Goal: Information Seeking & Learning: Learn about a topic

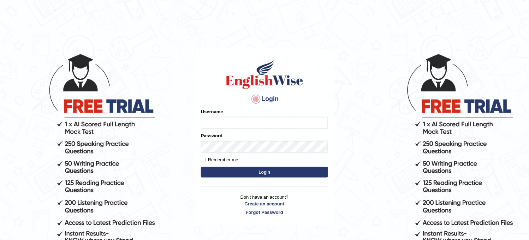
type input "obehi00"
click at [267, 175] on button "Login" at bounding box center [264, 172] width 127 height 11
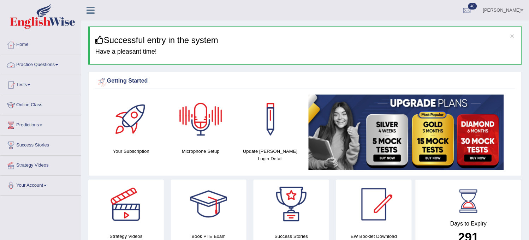
click at [58, 66] on link "Practice Questions" at bounding box center [40, 64] width 80 height 18
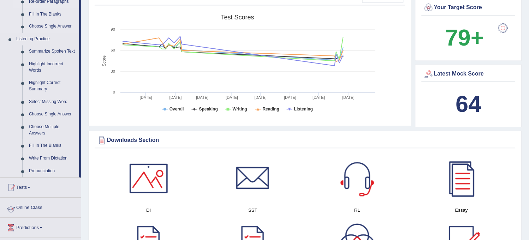
click at [71, 200] on link "Online Class" at bounding box center [40, 207] width 80 height 18
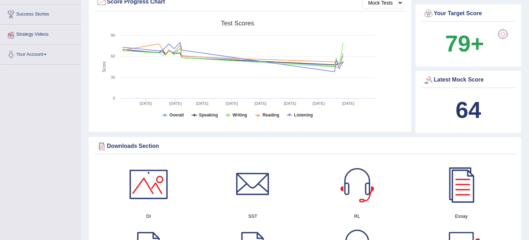
scroll to position [84, 0]
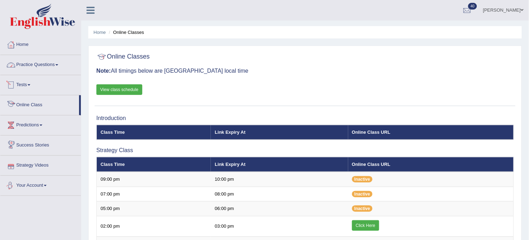
click at [64, 68] on link "Practice Questions" at bounding box center [40, 64] width 80 height 18
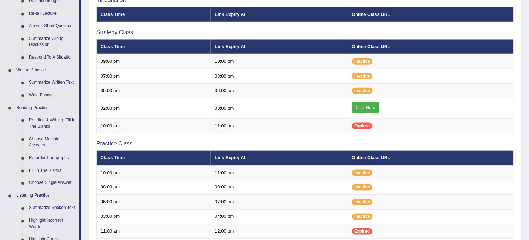
scroll to position [118, 0]
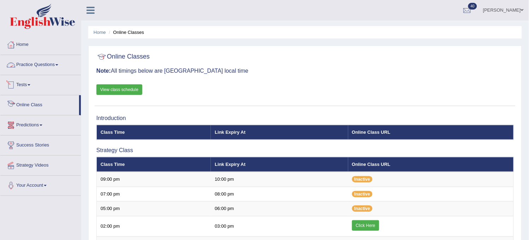
click at [61, 68] on link "Practice Questions" at bounding box center [40, 64] width 80 height 18
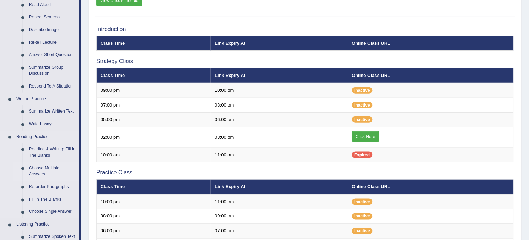
scroll to position [118, 0]
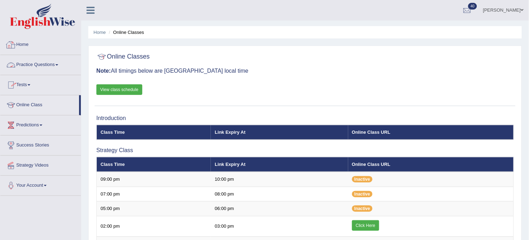
click at [55, 64] on link "Practice Questions" at bounding box center [40, 64] width 80 height 18
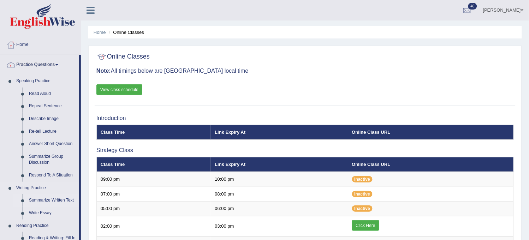
click at [31, 199] on link "Summarize Written Text" at bounding box center [52, 200] width 53 height 13
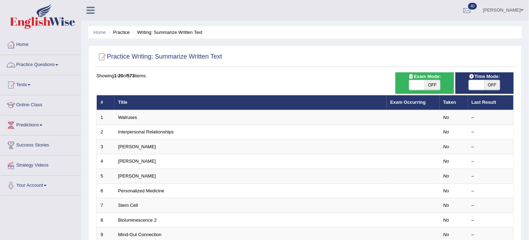
click at [64, 59] on link "Practice Questions" at bounding box center [40, 64] width 80 height 18
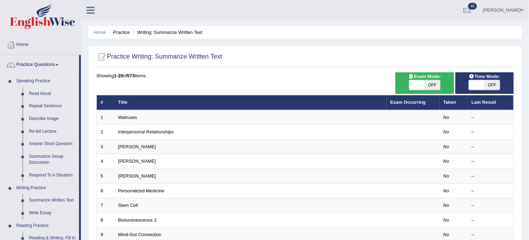
click at [51, 104] on link "Repeat Sentence" at bounding box center [52, 106] width 53 height 13
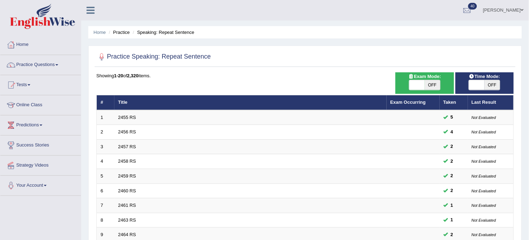
click at [434, 86] on span "OFF" at bounding box center [433, 85] width 16 height 10
checkbox input "true"
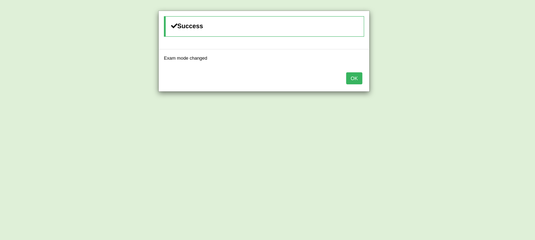
click at [355, 83] on button "OK" at bounding box center [355, 78] width 16 height 12
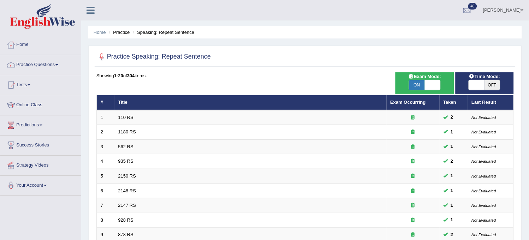
click at [480, 86] on span at bounding box center [477, 85] width 16 height 10
checkbox input "true"
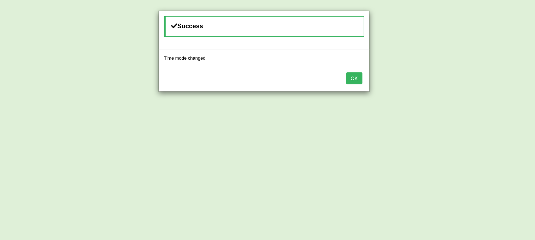
click at [361, 78] on button "OK" at bounding box center [355, 78] width 16 height 12
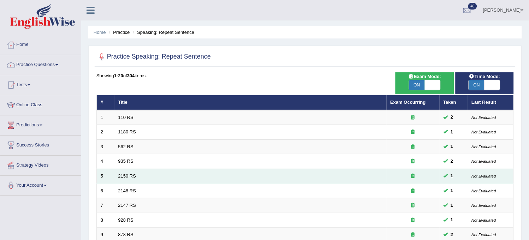
click at [248, 174] on td "2150 RS" at bounding box center [250, 176] width 272 height 15
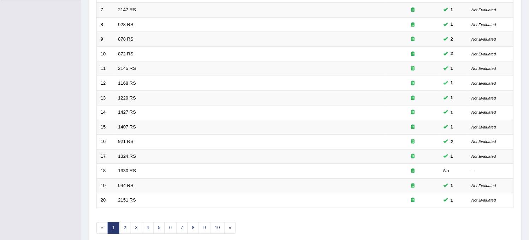
scroll to position [227, 0]
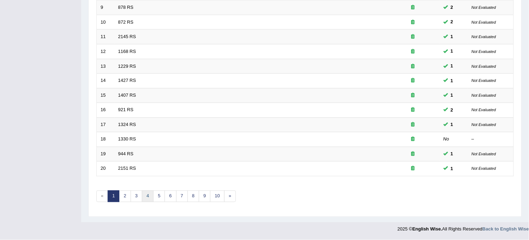
click at [147, 194] on link "4" at bounding box center [148, 197] width 12 height 12
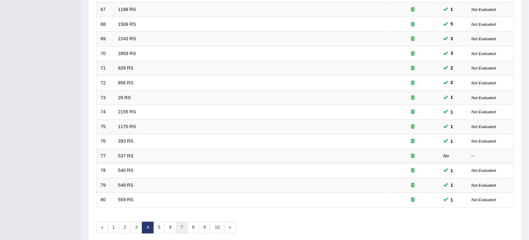
click at [186, 230] on link "7" at bounding box center [182, 228] width 12 height 12
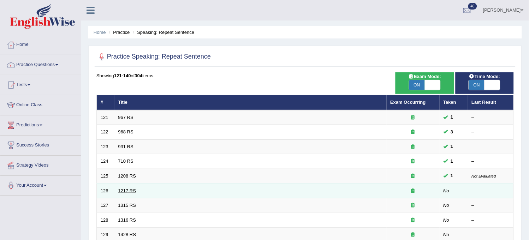
click at [128, 192] on link "1217 RS" at bounding box center [127, 190] width 18 height 5
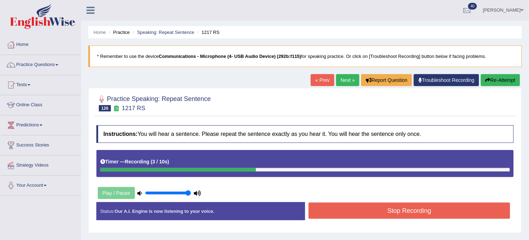
click at [341, 210] on button "Stop Recording" at bounding box center [408, 211] width 201 height 16
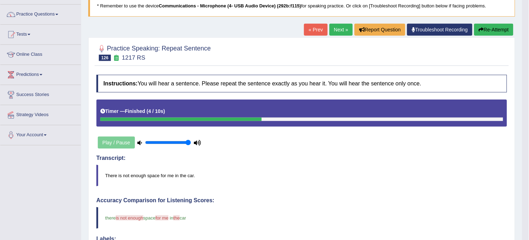
scroll to position [39, 0]
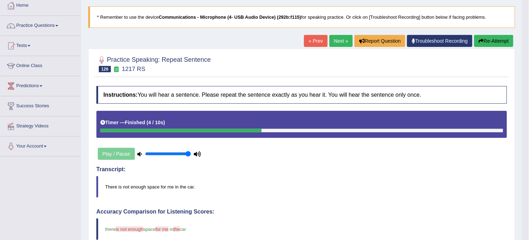
click at [496, 44] on button "Re-Attempt" at bounding box center [493, 41] width 39 height 12
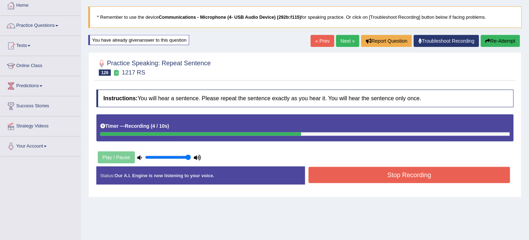
click at [447, 181] on button "Stop Recording" at bounding box center [408, 175] width 201 height 16
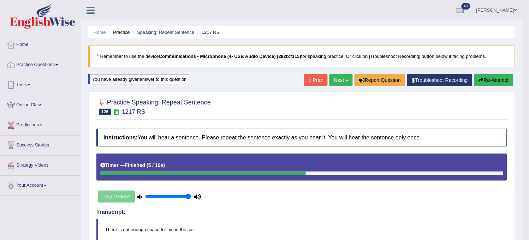
click at [332, 83] on link "Next »" at bounding box center [340, 80] width 23 height 12
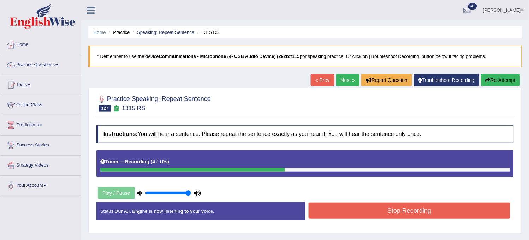
click at [329, 216] on button "Stop Recording" at bounding box center [408, 211] width 201 height 16
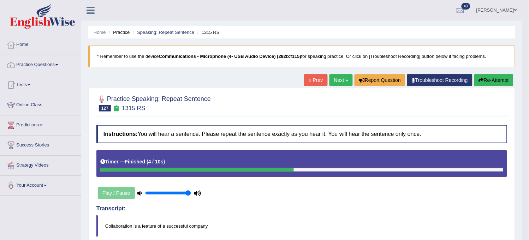
click at [335, 83] on link "Next »" at bounding box center [340, 80] width 23 height 12
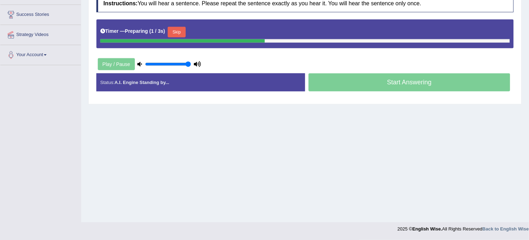
click at [177, 28] on button "Skip" at bounding box center [177, 32] width 18 height 11
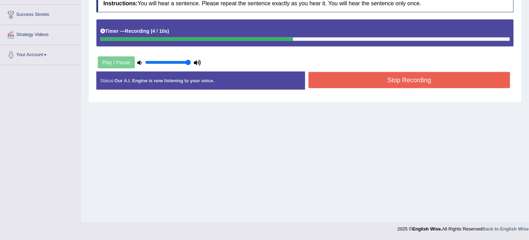
click at [314, 80] on button "Stop Recording" at bounding box center [408, 80] width 201 height 16
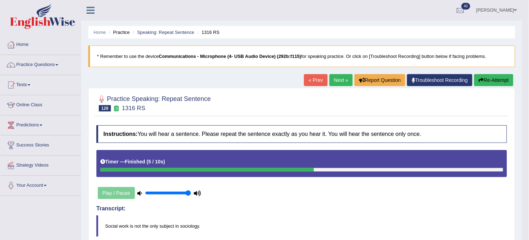
click at [339, 87] on div "« Prev Next » Report Question Troubleshoot Recording Re-Attempt" at bounding box center [409, 81] width 211 height 14
click at [339, 78] on link "Next »" at bounding box center [340, 80] width 23 height 12
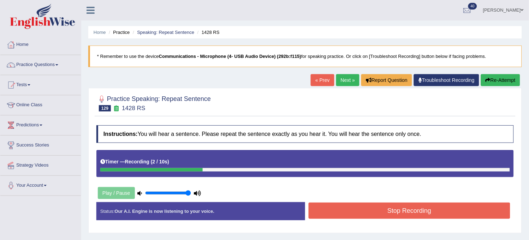
click at [509, 76] on button "Re-Attempt" at bounding box center [500, 80] width 39 height 12
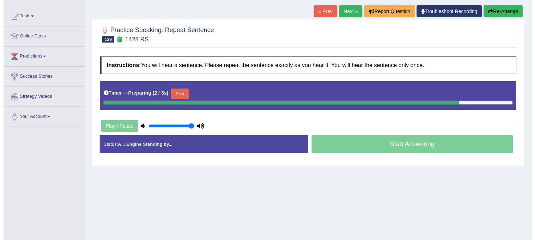
scroll to position [78, 0]
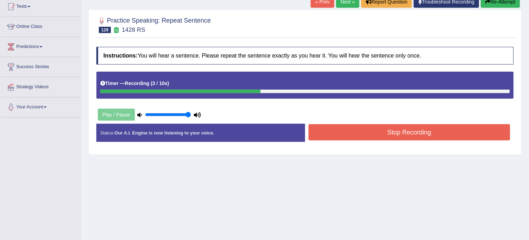
click at [440, 125] on button "Stop Recording" at bounding box center [408, 132] width 201 height 16
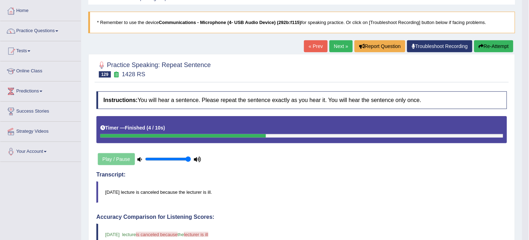
scroll to position [31, 0]
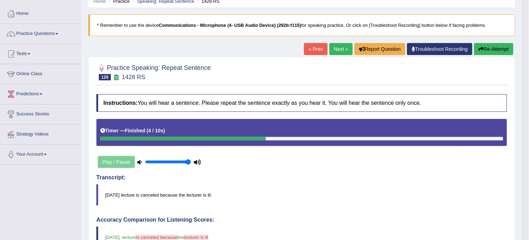
click at [487, 49] on button "Re-Attempt" at bounding box center [493, 49] width 39 height 12
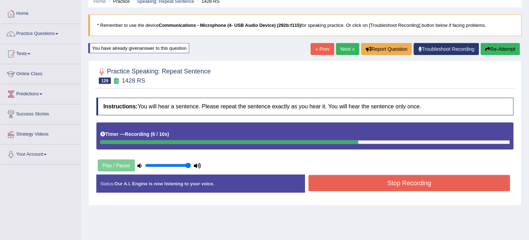
click at [409, 181] on button "Stop Recording" at bounding box center [408, 183] width 201 height 16
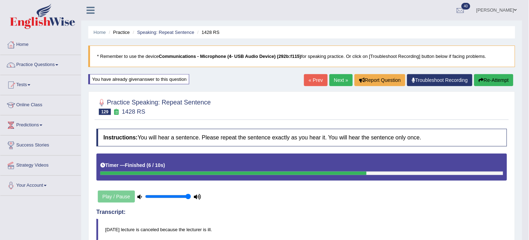
click at [335, 86] on link "Next »" at bounding box center [340, 80] width 23 height 12
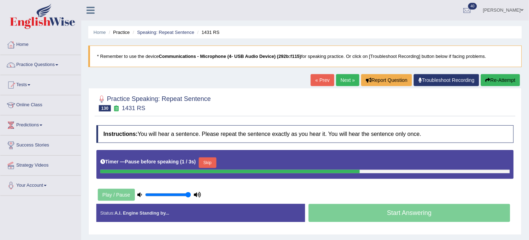
click at [500, 84] on button "Re-Attempt" at bounding box center [500, 80] width 39 height 12
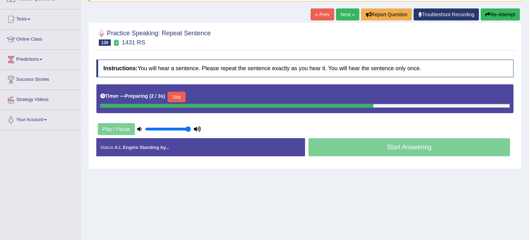
scroll to position [78, 0]
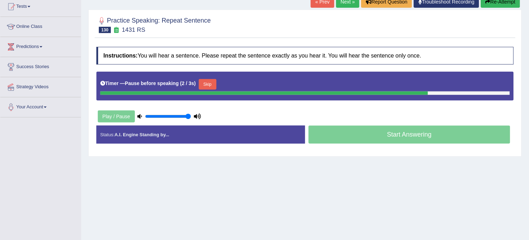
drag, startPoint x: 506, startPoint y: 9, endPoint x: 507, endPoint y: 1, distance: 8.2
click at [507, 1] on div "« Prev Next » Report Question Troubleshoot Recording Re-Attempt" at bounding box center [416, 3] width 211 height 14
click at [507, 1] on button "Re-Attempt" at bounding box center [500, 2] width 39 height 12
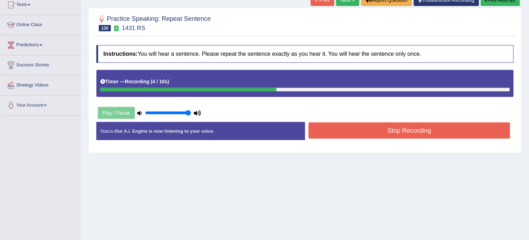
click at [428, 135] on button "Stop Recording" at bounding box center [408, 130] width 201 height 16
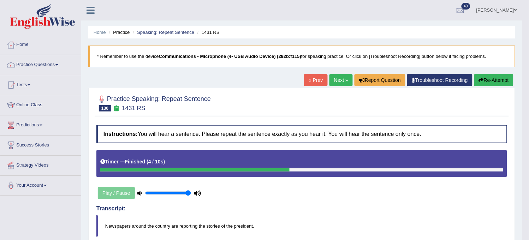
click at [343, 76] on link "Next »" at bounding box center [340, 80] width 23 height 12
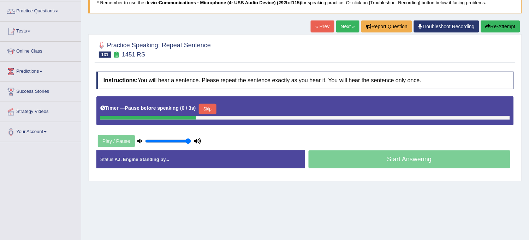
scroll to position [52, 0]
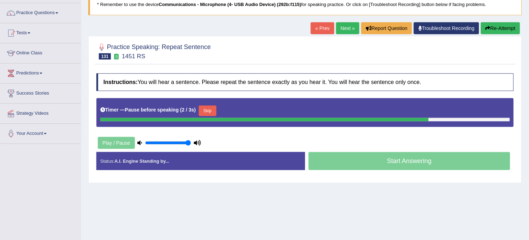
click at [488, 29] on icon "button" at bounding box center [487, 28] width 5 height 5
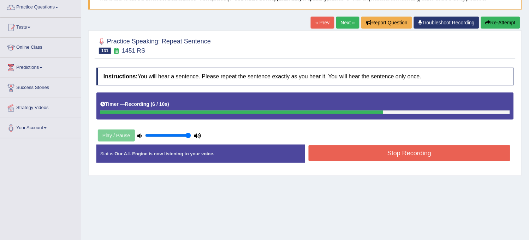
click at [382, 147] on button "Stop Recording" at bounding box center [408, 153] width 201 height 16
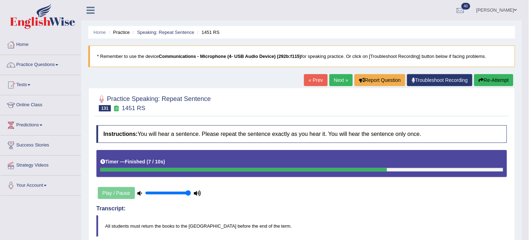
click at [337, 85] on link "Next »" at bounding box center [340, 80] width 23 height 12
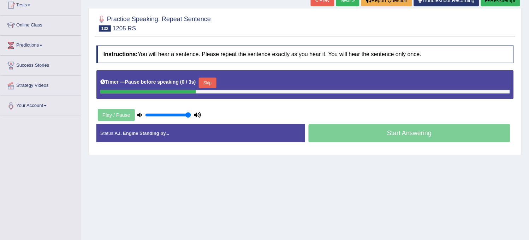
scroll to position [52, 0]
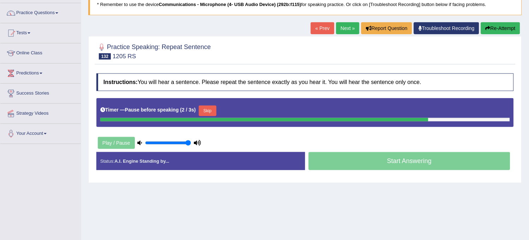
click at [501, 25] on button "Re-Attempt" at bounding box center [500, 28] width 39 height 12
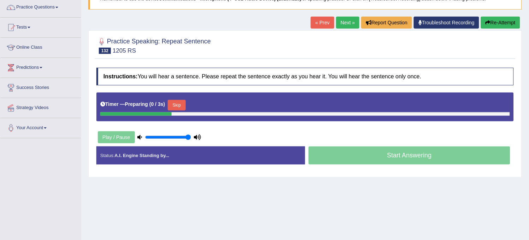
scroll to position [58, 0]
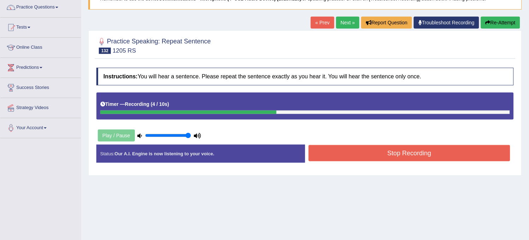
click at [421, 152] on button "Stop Recording" at bounding box center [408, 153] width 201 height 16
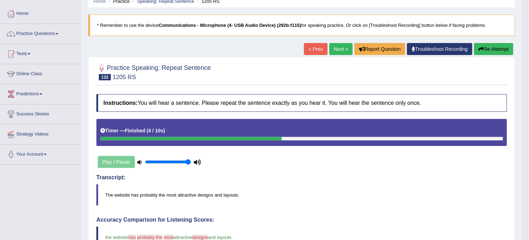
scroll to position [0, 0]
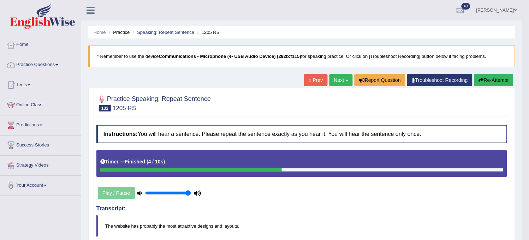
click at [331, 83] on link "Next »" at bounding box center [340, 80] width 23 height 12
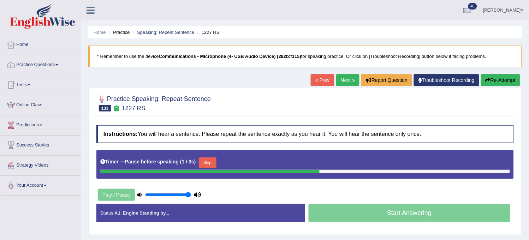
click at [339, 76] on link "Next »" at bounding box center [347, 80] width 23 height 12
click at [494, 80] on button "Re-Attempt" at bounding box center [500, 80] width 39 height 12
click at [495, 80] on button "Re-Attempt" at bounding box center [500, 80] width 39 height 12
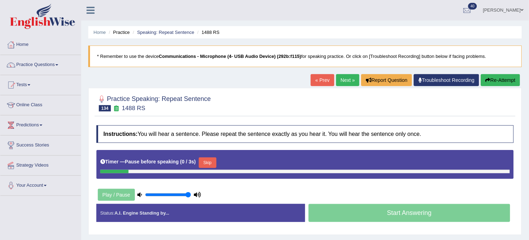
click at [495, 80] on button "Re-Attempt" at bounding box center [500, 80] width 39 height 12
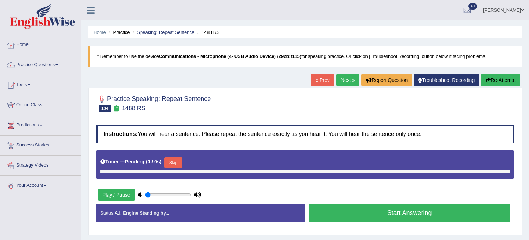
type input "1"
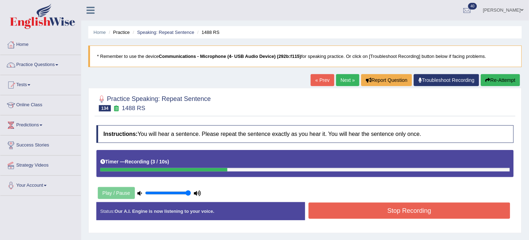
click at [495, 80] on button "Re-Attempt" at bounding box center [500, 80] width 39 height 12
click at [495, 82] on button "Re-Attempt" at bounding box center [500, 80] width 39 height 12
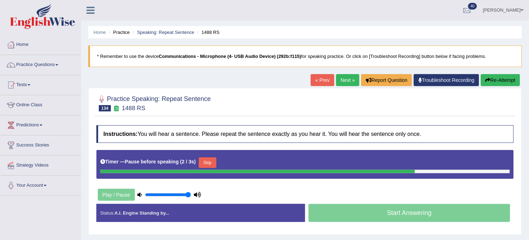
click at [495, 82] on button "Re-Attempt" at bounding box center [500, 80] width 39 height 12
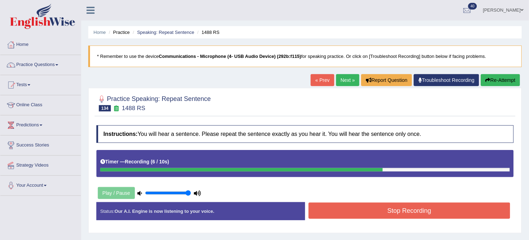
click at [495, 82] on button "Re-Attempt" at bounding box center [500, 80] width 39 height 12
click at [431, 206] on button "Stop Recording" at bounding box center [408, 211] width 201 height 16
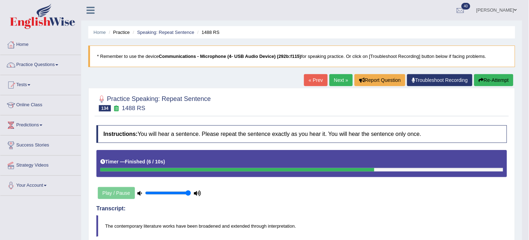
click at [337, 83] on link "Next »" at bounding box center [340, 80] width 23 height 12
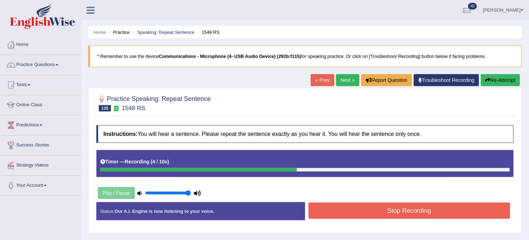
click at [497, 74] on button "Re-Attempt" at bounding box center [500, 80] width 39 height 12
click at [407, 215] on button "Stop Recording" at bounding box center [408, 211] width 201 height 16
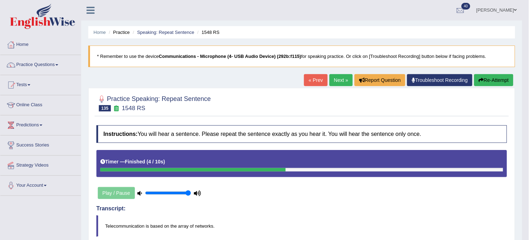
click at [341, 82] on link "Next »" at bounding box center [340, 80] width 23 height 12
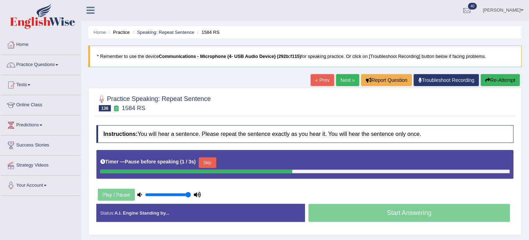
click at [501, 74] on button "Re-Attempt" at bounding box center [500, 80] width 39 height 12
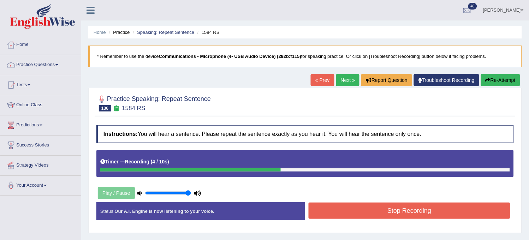
click at [501, 74] on button "Re-Attempt" at bounding box center [500, 80] width 39 height 12
click at [429, 205] on button "Stop Recording" at bounding box center [408, 211] width 201 height 16
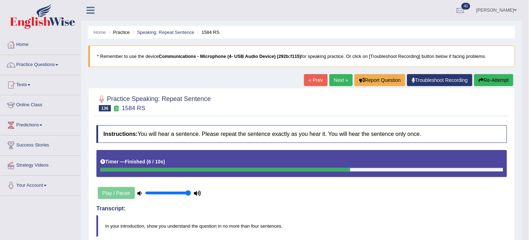
click at [337, 80] on link "Next »" at bounding box center [340, 80] width 23 height 12
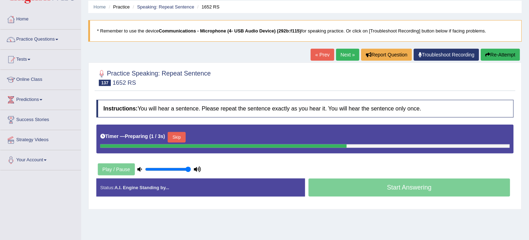
scroll to position [39, 0]
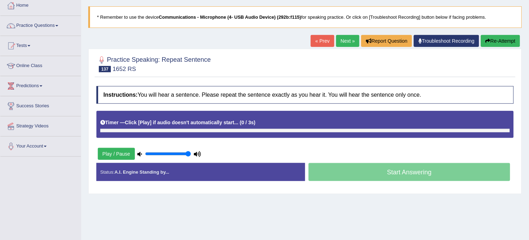
click at [329, 114] on div "Timer — Click [Play] if audio doesn't automatically start... ( 0 / 3s ) Skip" at bounding box center [304, 124] width 417 height 27
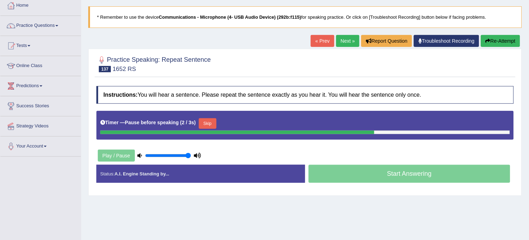
click at [513, 43] on button "Re-Attempt" at bounding box center [500, 41] width 39 height 12
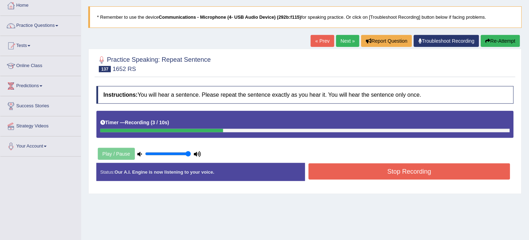
click at [513, 43] on button "Re-Attempt" at bounding box center [500, 41] width 39 height 12
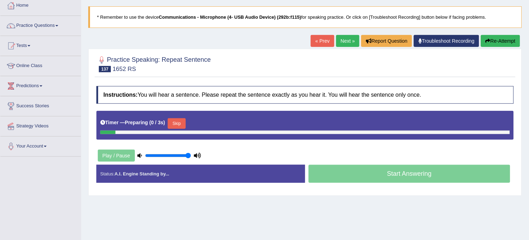
scroll to position [39, 0]
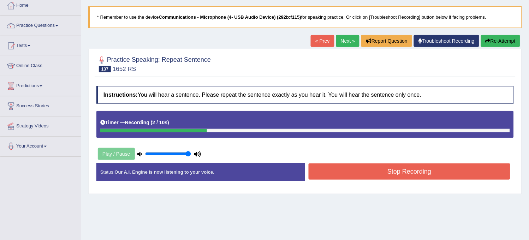
click at [496, 41] on button "Re-Attempt" at bounding box center [500, 41] width 39 height 12
click at [448, 175] on button "Stop Recording" at bounding box center [408, 171] width 201 height 16
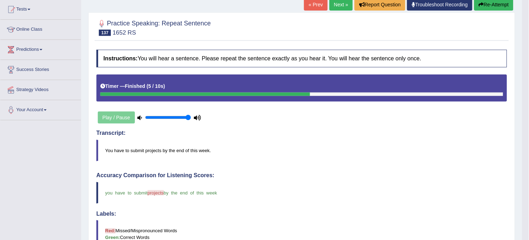
scroll to position [78, 0]
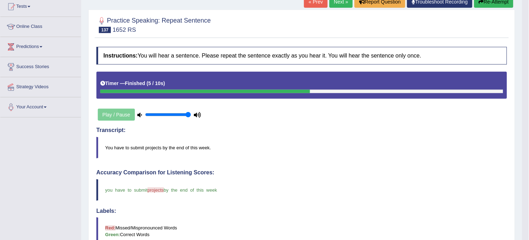
click at [341, 4] on link "Next »" at bounding box center [340, 2] width 23 height 12
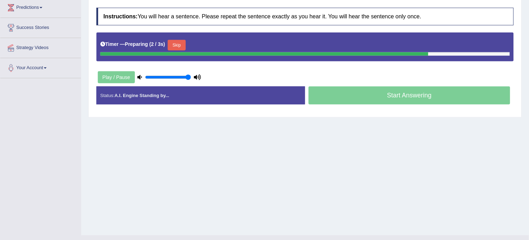
scroll to position [78, 0]
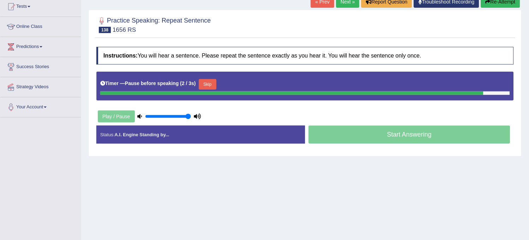
click at [487, 6] on button "Re-Attempt" at bounding box center [500, 2] width 39 height 12
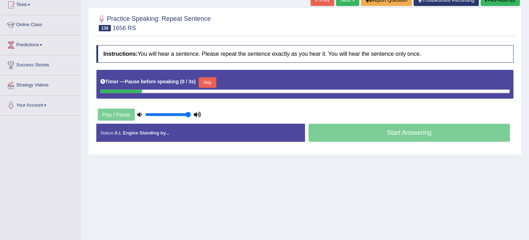
click at [487, 6] on button "Re-Attempt" at bounding box center [500, 0] width 39 height 12
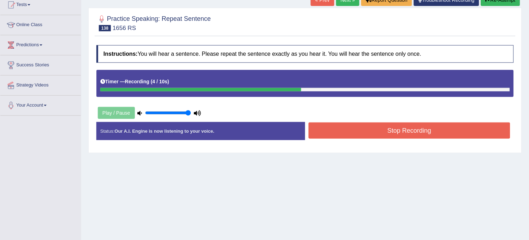
click at [449, 125] on button "Stop Recording" at bounding box center [408, 130] width 201 height 16
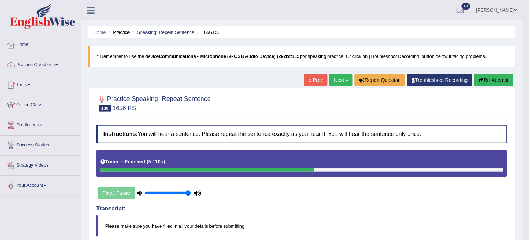
click at [480, 78] on icon "button" at bounding box center [481, 80] width 5 height 5
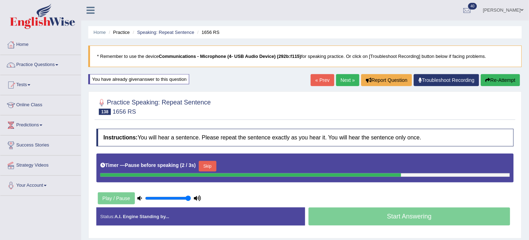
click at [487, 79] on icon "button" at bounding box center [487, 80] width 5 height 5
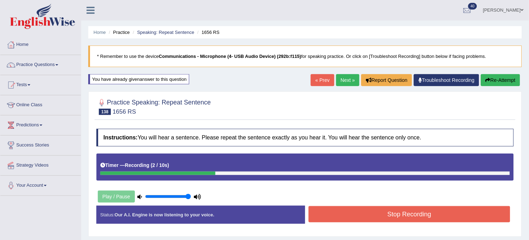
click at [487, 79] on icon "button" at bounding box center [487, 80] width 5 height 5
click at [403, 210] on button "Stop Recording" at bounding box center [408, 214] width 201 height 16
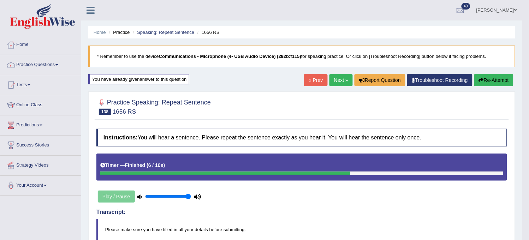
click at [334, 84] on link "Next »" at bounding box center [340, 80] width 23 height 12
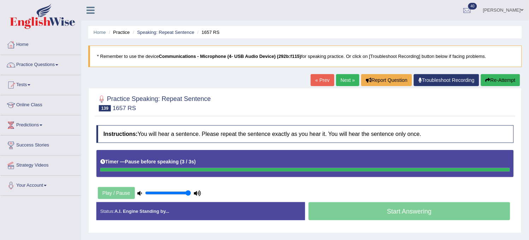
click at [487, 78] on icon "button" at bounding box center [487, 80] width 5 height 5
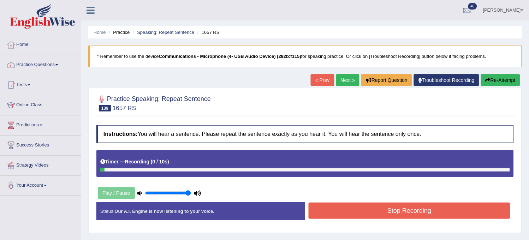
click at [487, 78] on icon "button" at bounding box center [487, 80] width 5 height 5
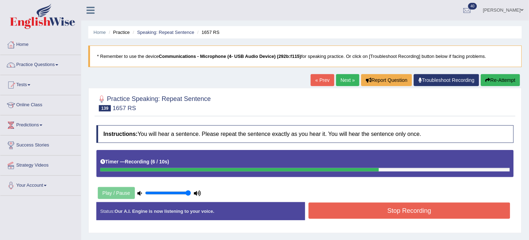
click at [425, 213] on button "Stop Recording" at bounding box center [408, 211] width 201 height 16
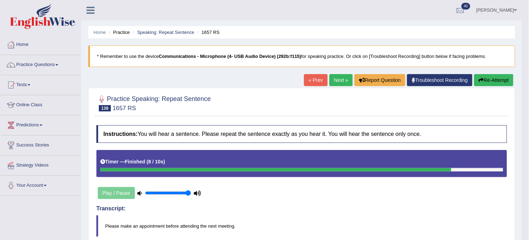
click at [491, 76] on button "Re-Attempt" at bounding box center [493, 80] width 39 height 12
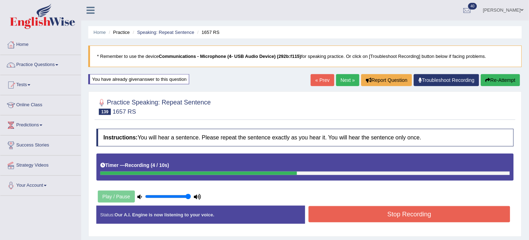
click at [404, 211] on button "Stop Recording" at bounding box center [408, 214] width 201 height 16
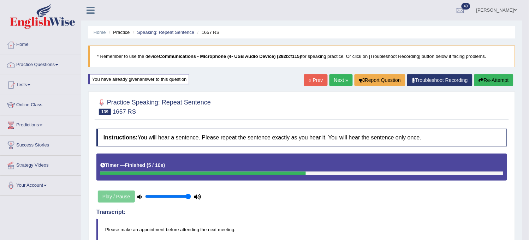
click at [344, 80] on link "Next »" at bounding box center [340, 80] width 23 height 12
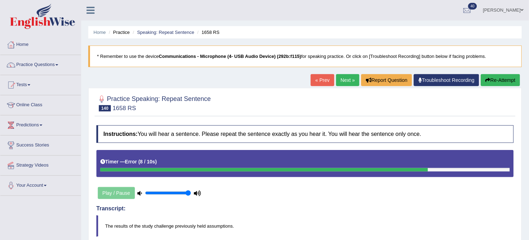
click at [492, 79] on button "Re-Attempt" at bounding box center [500, 80] width 39 height 12
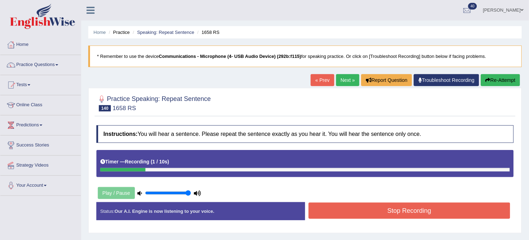
click at [492, 79] on button "Re-Attempt" at bounding box center [500, 80] width 39 height 12
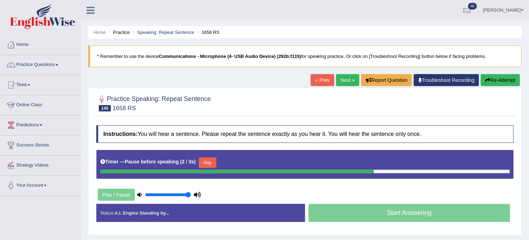
click at [492, 79] on button "Re-Attempt" at bounding box center [500, 80] width 39 height 12
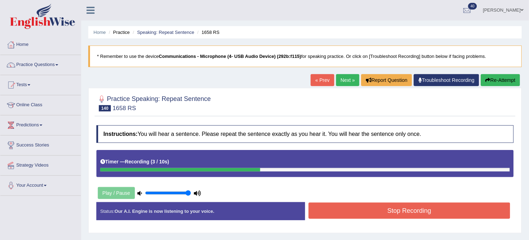
click at [426, 214] on button "Stop Recording" at bounding box center [408, 211] width 201 height 16
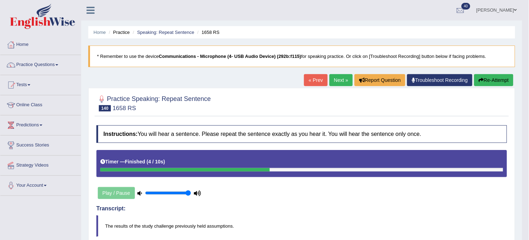
click at [334, 82] on link "Next »" at bounding box center [340, 80] width 23 height 12
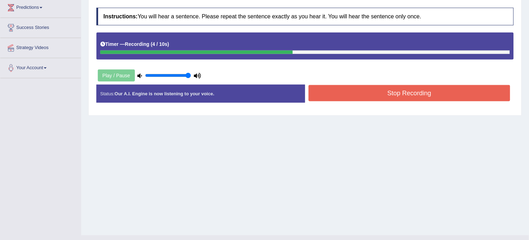
click at [319, 94] on button "Stop Recording" at bounding box center [408, 93] width 201 height 16
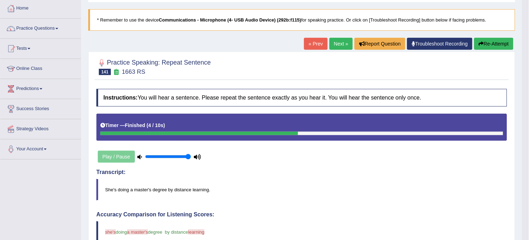
scroll to position [31, 0]
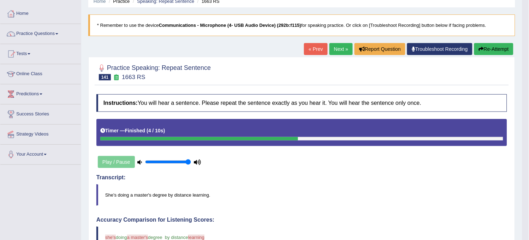
click at [503, 51] on button "Re-Attempt" at bounding box center [493, 49] width 39 height 12
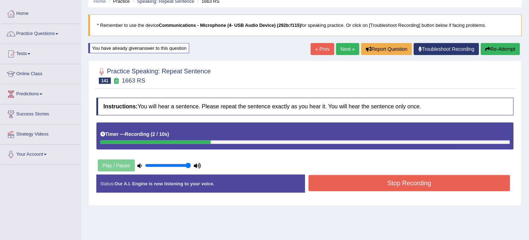
click at [489, 52] on button "Re-Attempt" at bounding box center [500, 49] width 39 height 12
click at [487, 48] on icon "button" at bounding box center [487, 49] width 5 height 5
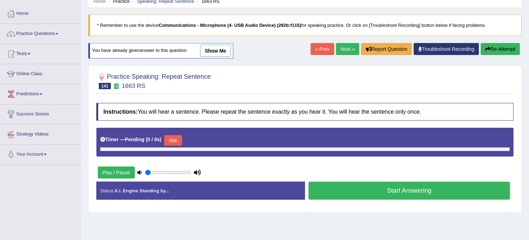
type input "1"
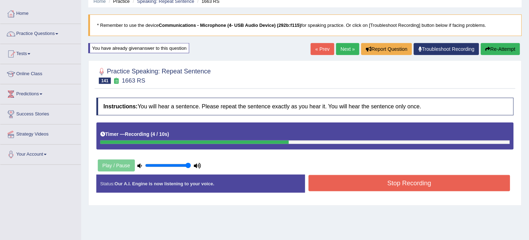
click at [487, 48] on icon "button" at bounding box center [487, 49] width 5 height 5
click at [406, 178] on button "Stop Recording" at bounding box center [408, 183] width 201 height 16
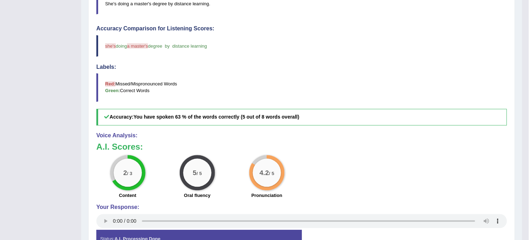
scroll to position [35, 0]
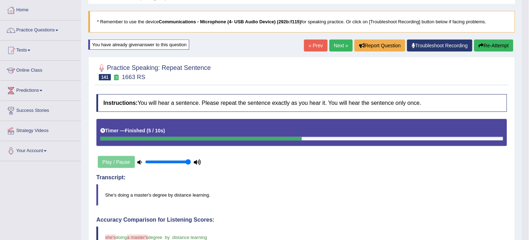
click at [336, 44] on link "Next »" at bounding box center [340, 46] width 23 height 12
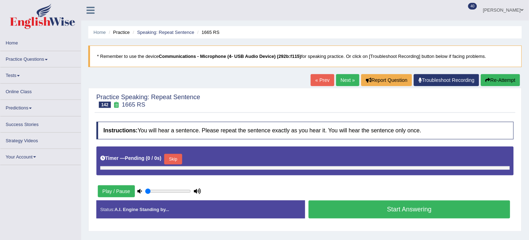
type input "1"
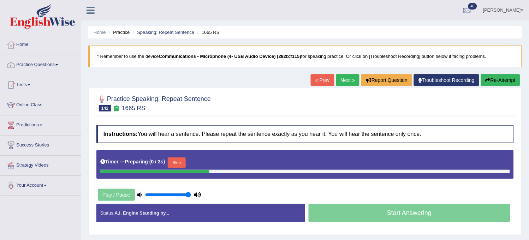
scroll to position [39, 0]
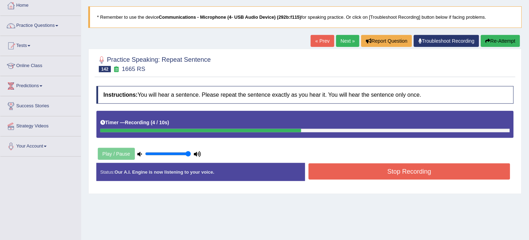
click at [375, 164] on button "Stop Recording" at bounding box center [408, 171] width 201 height 16
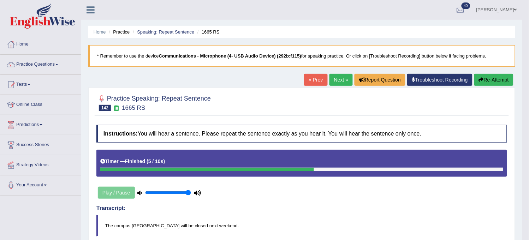
scroll to position [0, 0]
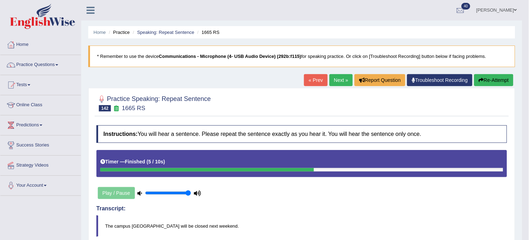
click at [329, 85] on link "Next »" at bounding box center [340, 80] width 23 height 12
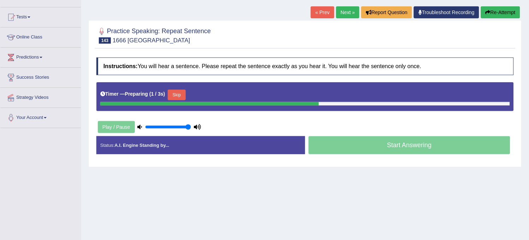
scroll to position [78, 0]
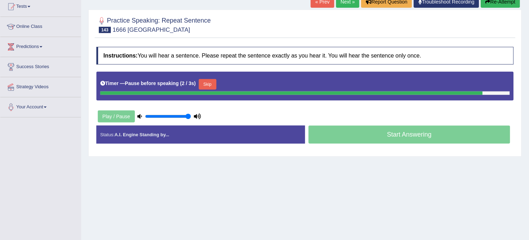
click at [493, 5] on button "Re-Attempt" at bounding box center [500, 2] width 39 height 12
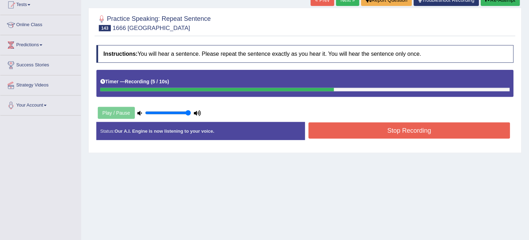
click at [466, 133] on button "Stop Recording" at bounding box center [408, 130] width 201 height 16
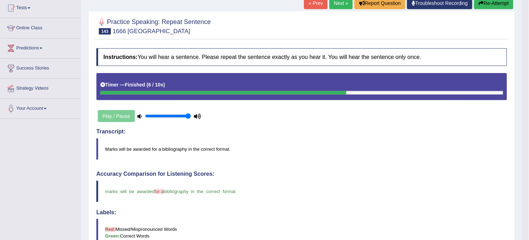
scroll to position [2, 0]
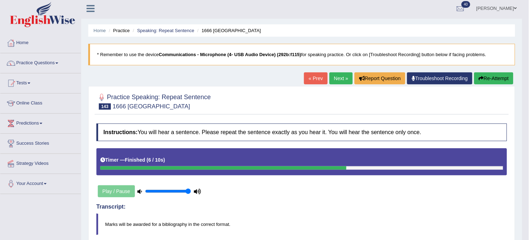
click at [335, 73] on link "Next »" at bounding box center [340, 78] width 23 height 12
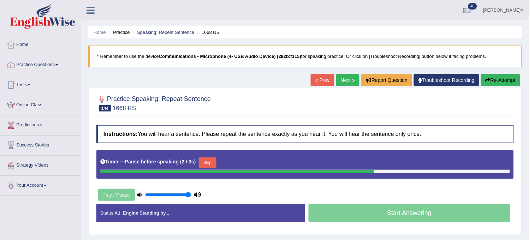
click at [496, 86] on button "Re-Attempt" at bounding box center [500, 80] width 39 height 12
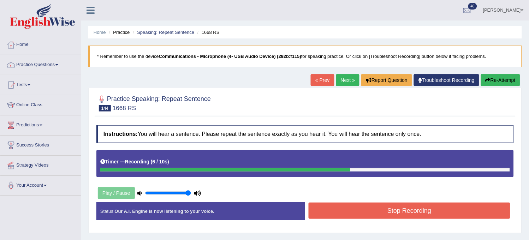
click at [438, 203] on button "Stop Recording" at bounding box center [408, 211] width 201 height 16
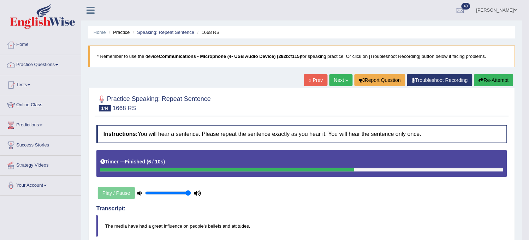
click at [495, 82] on button "Re-Attempt" at bounding box center [493, 80] width 39 height 12
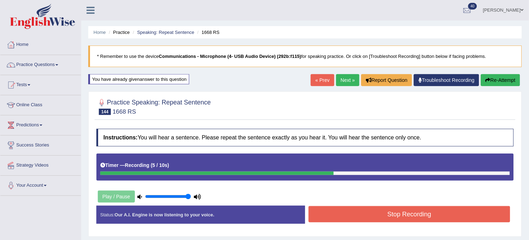
click at [392, 212] on button "Stop Recording" at bounding box center [408, 214] width 201 height 16
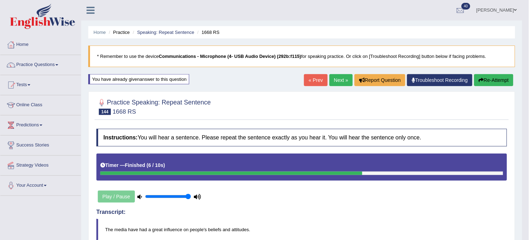
click at [334, 82] on link "Next »" at bounding box center [340, 80] width 23 height 12
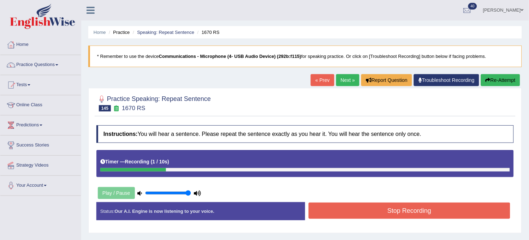
click at [497, 78] on button "Re-Attempt" at bounding box center [500, 80] width 39 height 12
click at [493, 80] on button "Re-Attempt" at bounding box center [500, 80] width 39 height 12
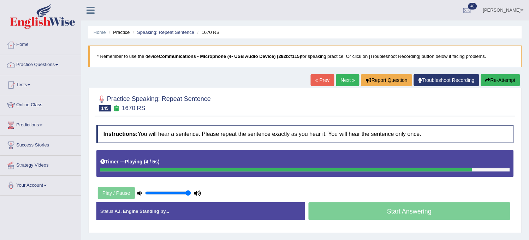
click at [493, 80] on button "Re-Attempt" at bounding box center [500, 80] width 39 height 12
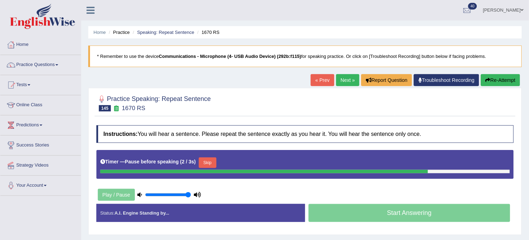
click at [493, 80] on button "Re-Attempt" at bounding box center [500, 80] width 39 height 12
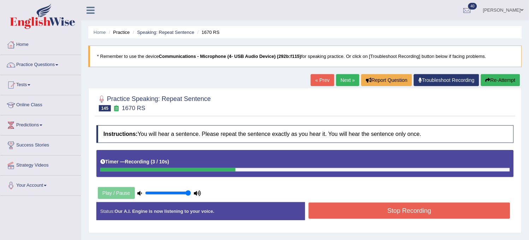
click at [493, 80] on button "Re-Attempt" at bounding box center [500, 80] width 39 height 12
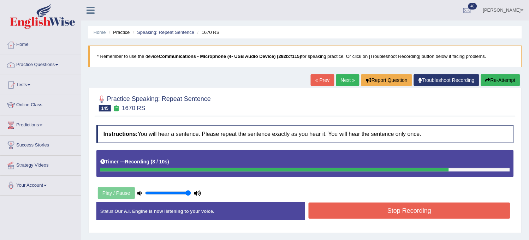
click at [502, 83] on button "Re-Attempt" at bounding box center [500, 80] width 39 height 12
click at [393, 216] on button "Stop Recording" at bounding box center [408, 211] width 201 height 16
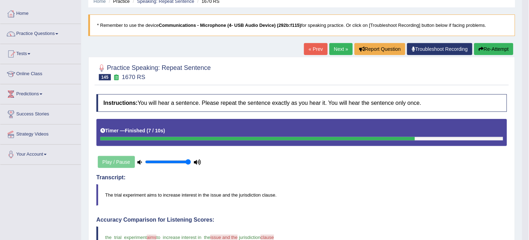
scroll to position [71, 0]
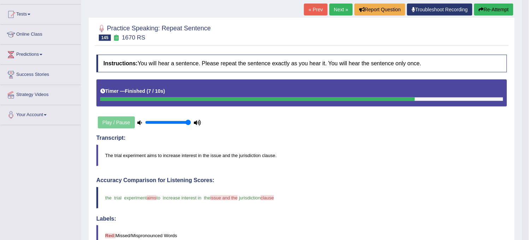
click at [492, 10] on button "Re-Attempt" at bounding box center [493, 10] width 39 height 12
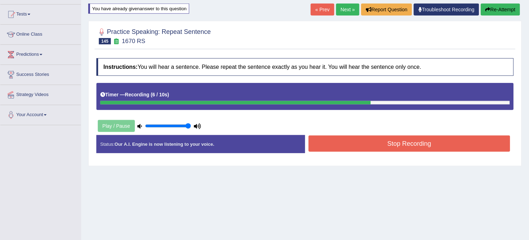
click at [408, 143] on button "Stop Recording" at bounding box center [408, 144] width 201 height 16
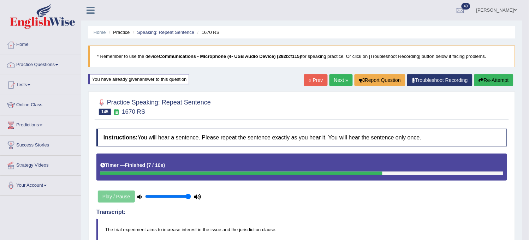
click at [335, 76] on link "Next »" at bounding box center [340, 80] width 23 height 12
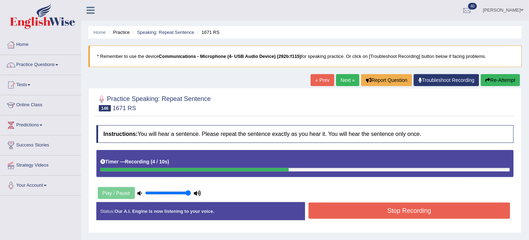
click at [350, 212] on button "Stop Recording" at bounding box center [408, 211] width 201 height 16
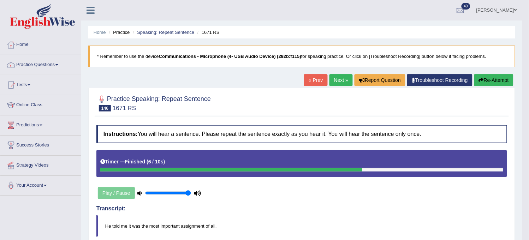
click at [482, 81] on icon "button" at bounding box center [481, 80] width 5 height 5
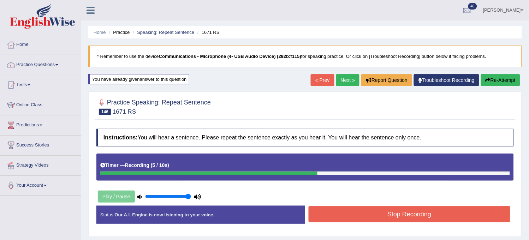
click at [418, 221] on button "Stop Recording" at bounding box center [408, 214] width 201 height 16
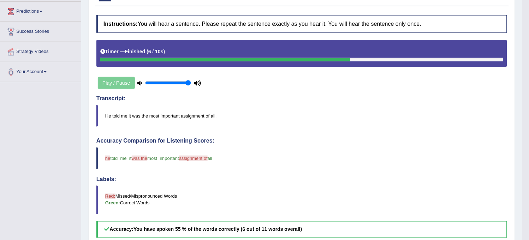
scroll to position [74, 0]
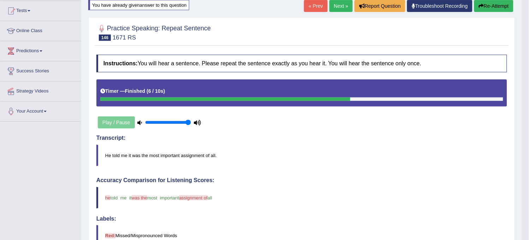
click at [479, 5] on icon "button" at bounding box center [481, 6] width 5 height 5
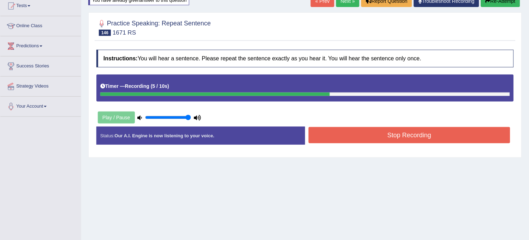
click at [501, 5] on button "Re-Attempt" at bounding box center [500, 1] width 39 height 12
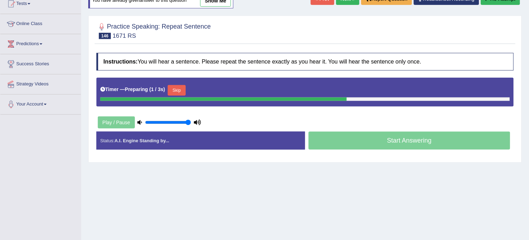
click at [181, 87] on button "Skip" at bounding box center [177, 90] width 18 height 11
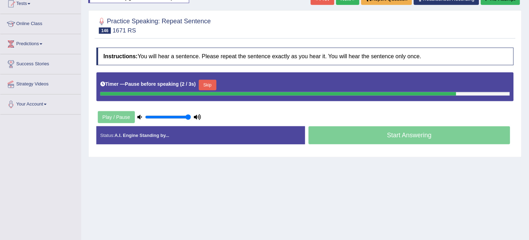
click at [207, 85] on button "Skip" at bounding box center [208, 85] width 18 height 11
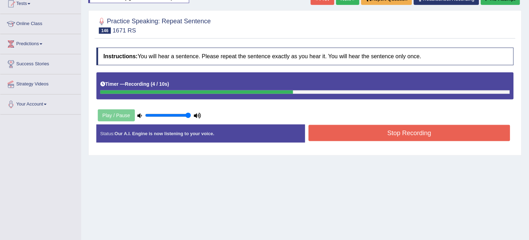
click at [325, 136] on button "Stop Recording" at bounding box center [408, 133] width 201 height 16
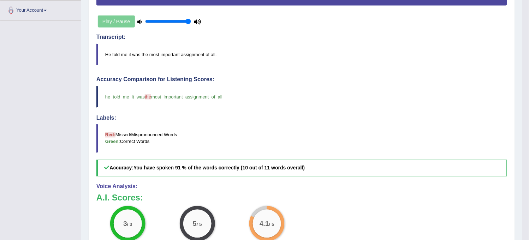
scroll to position [74, 0]
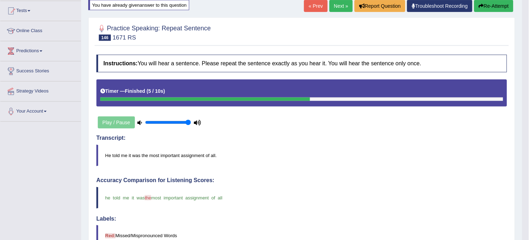
click at [331, 9] on link "Next »" at bounding box center [340, 6] width 23 height 12
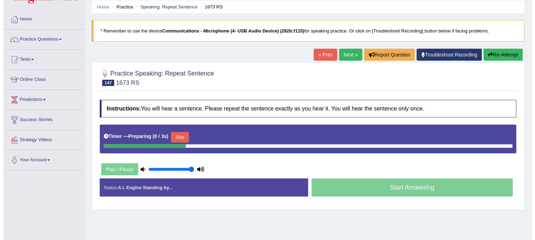
scroll to position [39, 0]
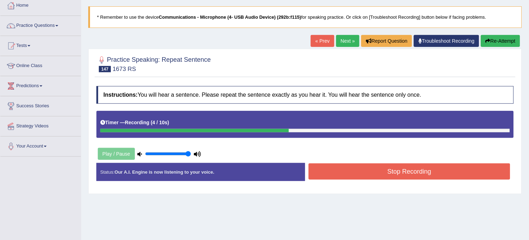
click at [353, 173] on button "Stop Recording" at bounding box center [408, 171] width 201 height 16
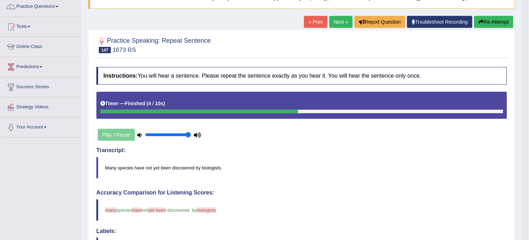
scroll to position [0, 0]
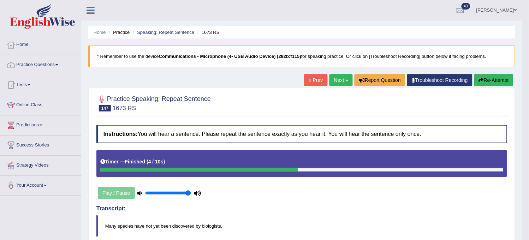
click at [342, 79] on link "Next »" at bounding box center [340, 80] width 23 height 12
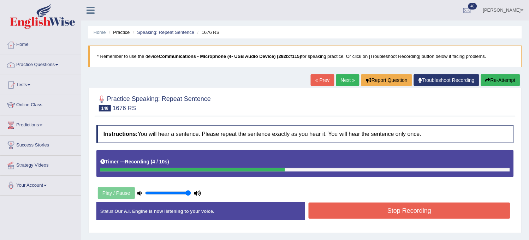
click at [492, 82] on button "Re-Attempt" at bounding box center [500, 80] width 39 height 12
click at [437, 206] on button "Stop Recording" at bounding box center [408, 211] width 201 height 16
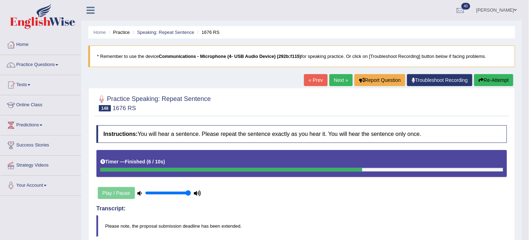
click at [499, 76] on button "Re-Attempt" at bounding box center [493, 80] width 39 height 12
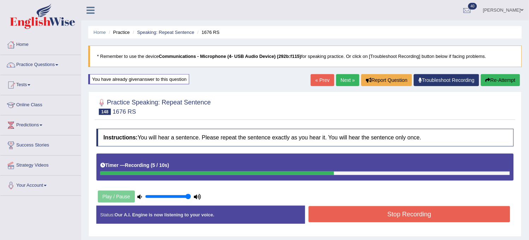
click at [414, 220] on button "Stop Recording" at bounding box center [408, 214] width 201 height 16
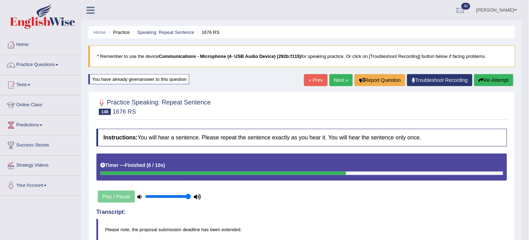
click at [332, 80] on link "Next »" at bounding box center [340, 80] width 23 height 12
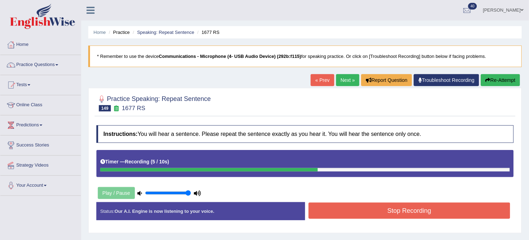
click at [496, 78] on button "Re-Attempt" at bounding box center [500, 80] width 39 height 12
click at [404, 212] on button "Stop Recording" at bounding box center [408, 211] width 201 height 16
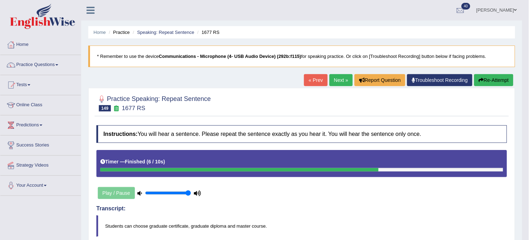
click at [330, 79] on link "Next »" at bounding box center [340, 80] width 23 height 12
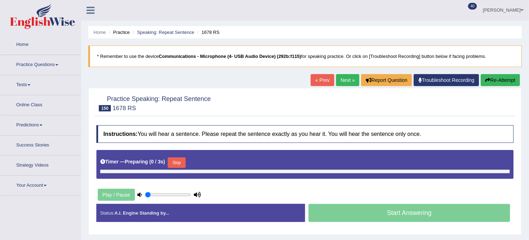
type input "1"
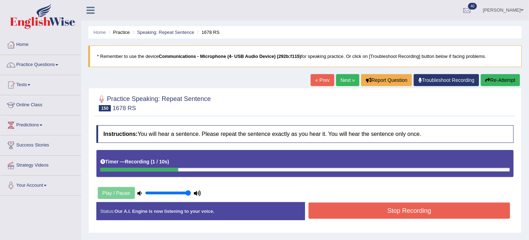
click at [494, 78] on button "Re-Attempt" at bounding box center [500, 80] width 39 height 12
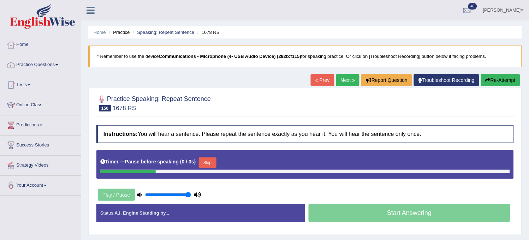
click at [494, 78] on button "Re-Attempt" at bounding box center [500, 80] width 39 height 12
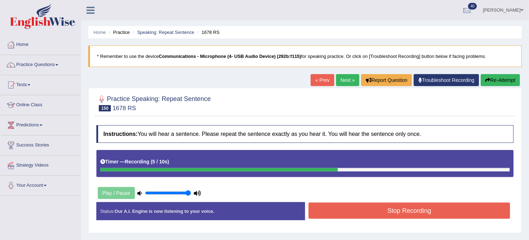
click at [494, 78] on button "Re-Attempt" at bounding box center [500, 80] width 39 height 12
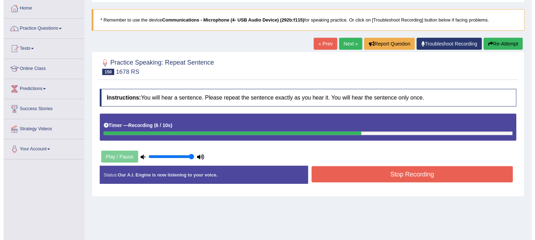
scroll to position [78, 0]
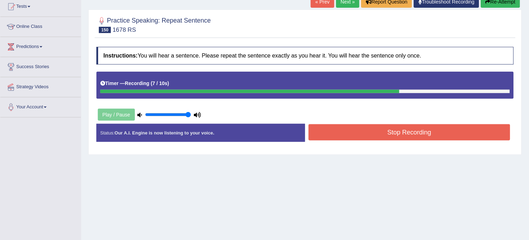
click at [458, 135] on button "Stop Recording" at bounding box center [408, 132] width 201 height 16
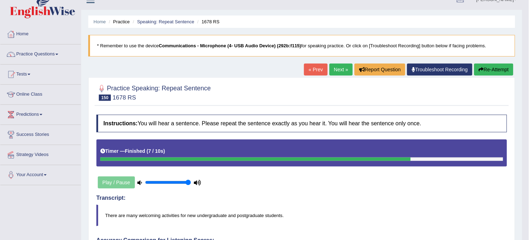
scroll to position [0, 0]
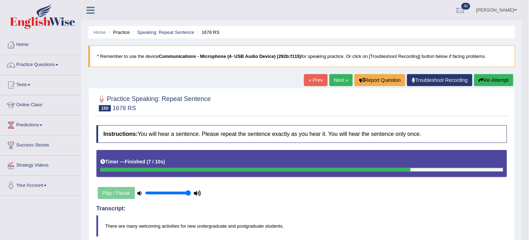
click at [342, 83] on link "Next »" at bounding box center [340, 80] width 23 height 12
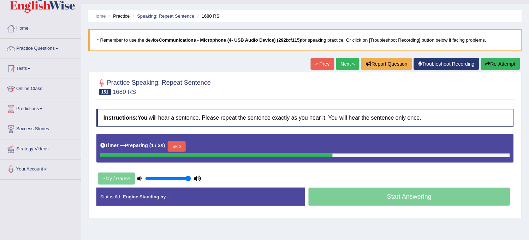
scroll to position [13, 0]
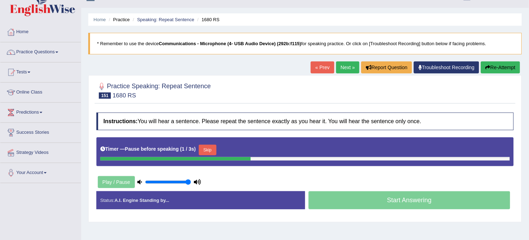
click at [503, 65] on button "Re-Attempt" at bounding box center [500, 67] width 39 height 12
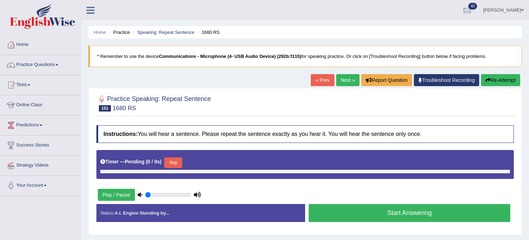
type input "1"
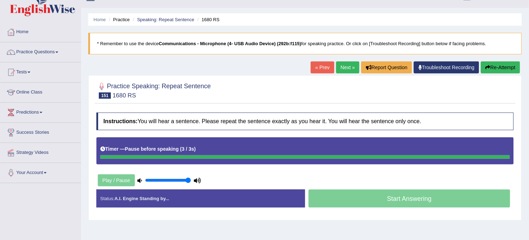
click at [503, 65] on button "Re-Attempt" at bounding box center [500, 67] width 39 height 12
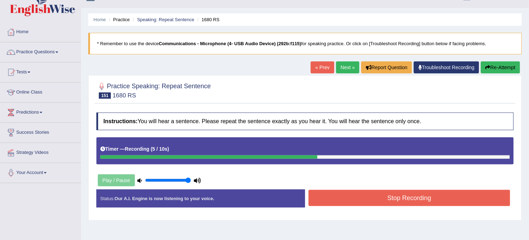
click at [427, 195] on button "Stop Recording" at bounding box center [408, 198] width 201 height 16
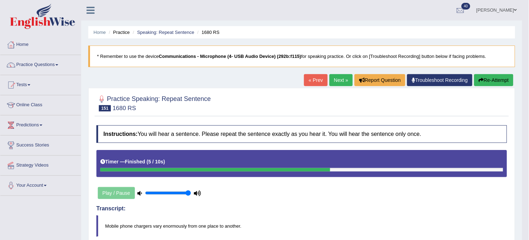
click at [333, 79] on link "Next »" at bounding box center [340, 80] width 23 height 12
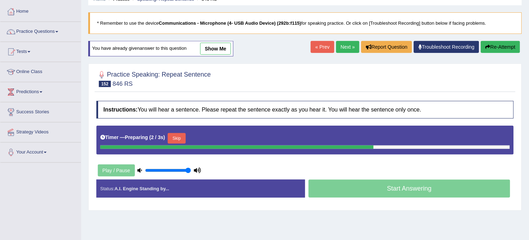
scroll to position [78, 0]
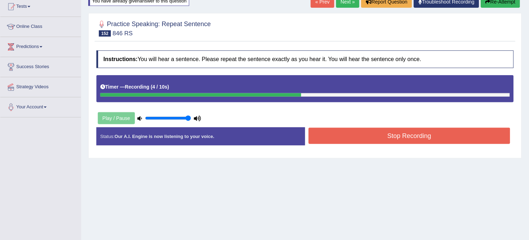
click at [362, 138] on button "Stop Recording" at bounding box center [408, 136] width 201 height 16
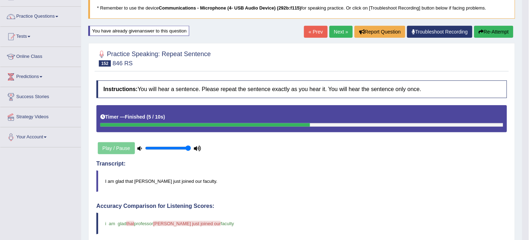
scroll to position [35, 0]
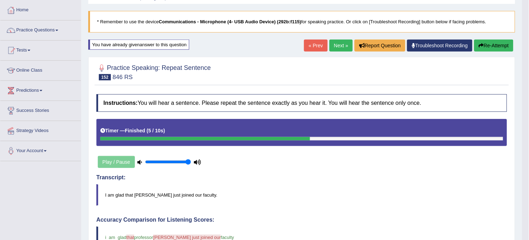
click at [342, 48] on link "Next »" at bounding box center [340, 46] width 23 height 12
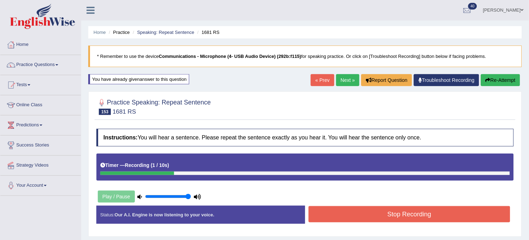
drag, startPoint x: 493, startPoint y: 87, endPoint x: 505, endPoint y: 84, distance: 12.1
click at [505, 84] on div "« Prev Next » Report Question Troubleshoot Recording Re-Attempt" at bounding box center [416, 81] width 211 height 14
click at [505, 84] on button "Re-Attempt" at bounding box center [500, 80] width 39 height 12
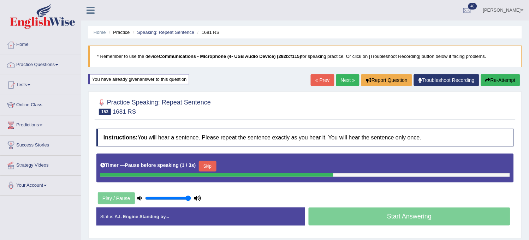
click at [505, 84] on button "Re-Attempt" at bounding box center [500, 80] width 39 height 12
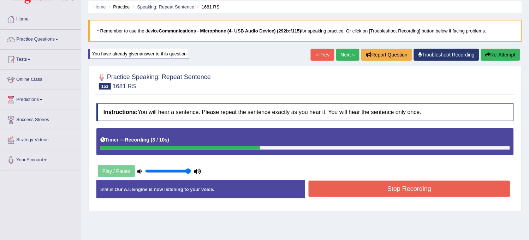
scroll to position [39, 0]
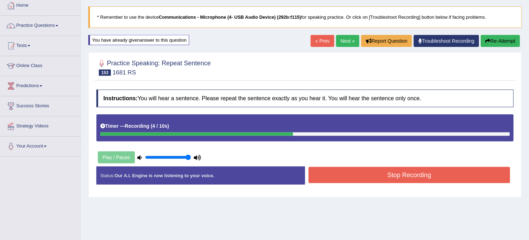
click at [418, 169] on button "Stop Recording" at bounding box center [408, 175] width 201 height 16
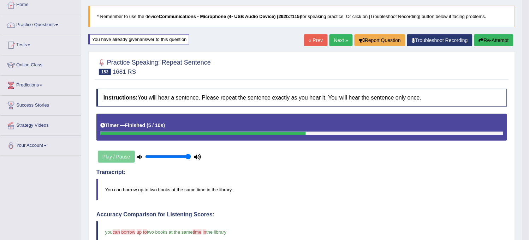
scroll to position [0, 0]
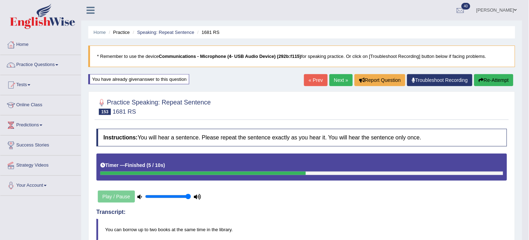
drag, startPoint x: 334, startPoint y: 90, endPoint x: 339, endPoint y: 83, distance: 8.7
click at [339, 83] on link "Next »" at bounding box center [340, 80] width 23 height 12
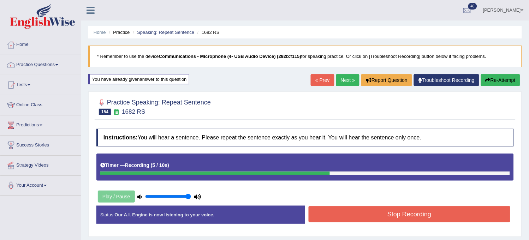
click at [355, 215] on button "Stop Recording" at bounding box center [408, 214] width 201 height 16
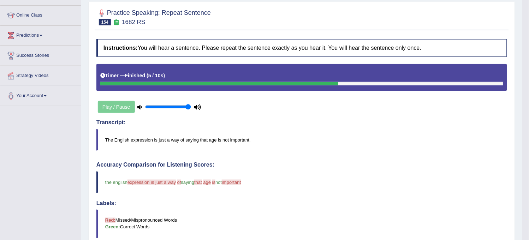
scroll to position [78, 0]
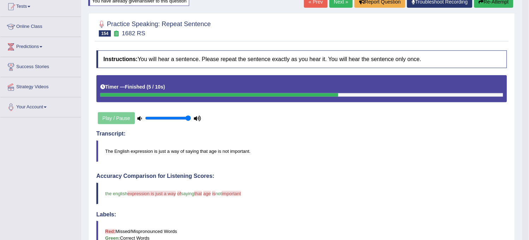
click at [498, 2] on button "Re-Attempt" at bounding box center [493, 2] width 39 height 12
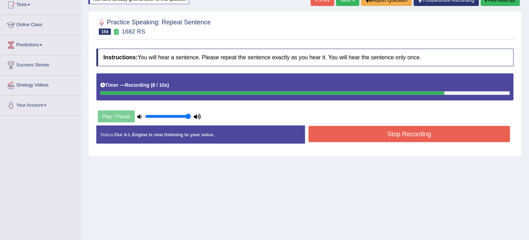
click at [501, 5] on button "Re-Attempt" at bounding box center [500, 0] width 39 height 12
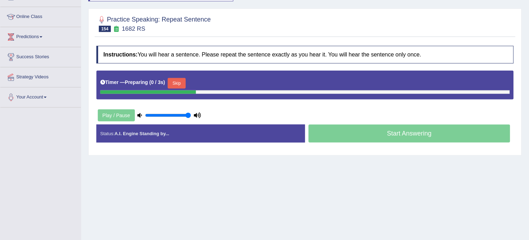
scroll to position [80, 0]
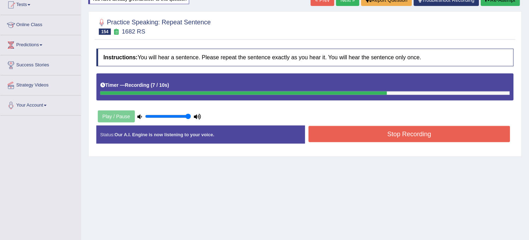
click at [432, 136] on button "Stop Recording" at bounding box center [408, 134] width 201 height 16
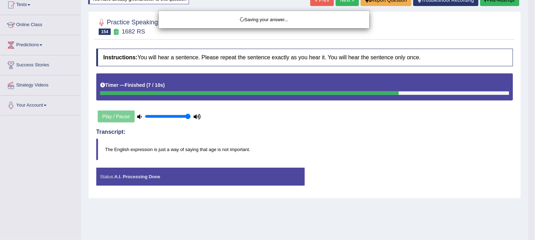
click at [432, 136] on div "Saving your answer..." at bounding box center [267, 120] width 535 height 240
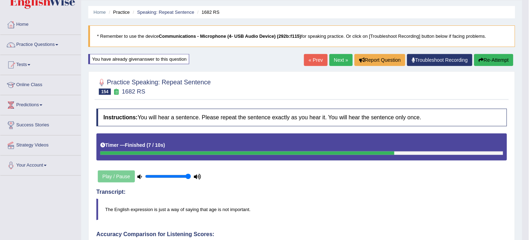
scroll to position [0, 0]
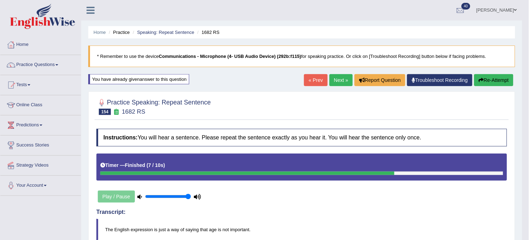
click at [342, 79] on link "Next »" at bounding box center [340, 80] width 23 height 12
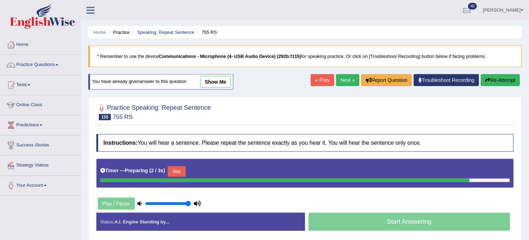
scroll to position [78, 0]
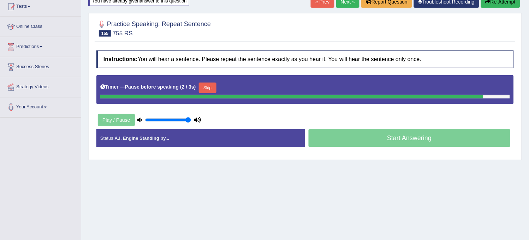
click at [493, 5] on button "Re-Attempt" at bounding box center [500, 2] width 39 height 12
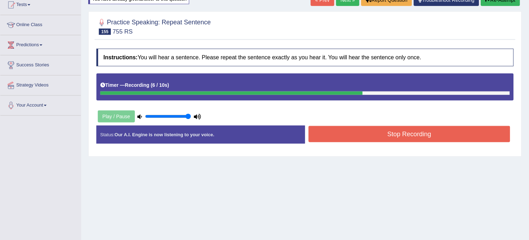
click at [493, 5] on button "Re-Attempt" at bounding box center [500, 0] width 39 height 12
click at [439, 127] on button "Stop Recording" at bounding box center [408, 134] width 201 height 16
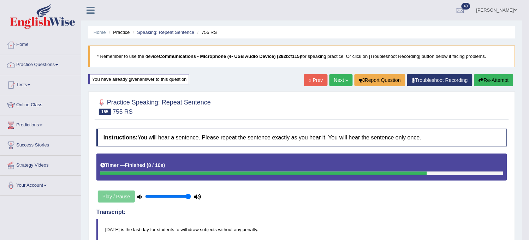
click at [335, 84] on link "Next »" at bounding box center [340, 80] width 23 height 12
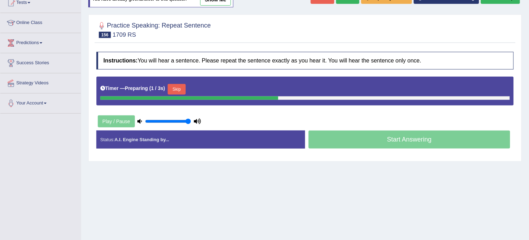
scroll to position [43, 0]
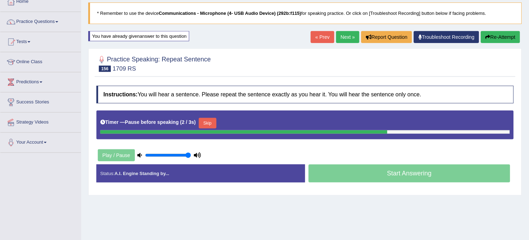
click at [492, 39] on button "Re-Attempt" at bounding box center [500, 37] width 39 height 12
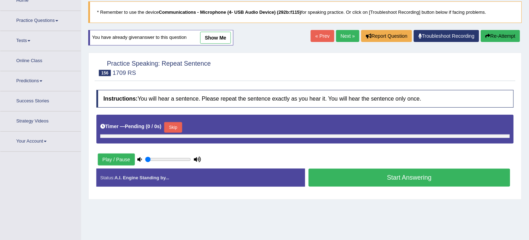
type input "1"
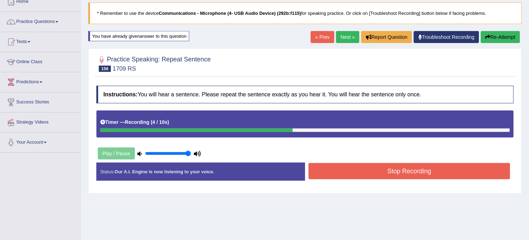
click at [413, 170] on button "Stop Recording" at bounding box center [408, 171] width 201 height 16
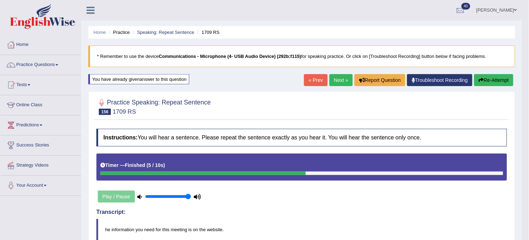
click at [340, 82] on link "Next »" at bounding box center [340, 80] width 23 height 12
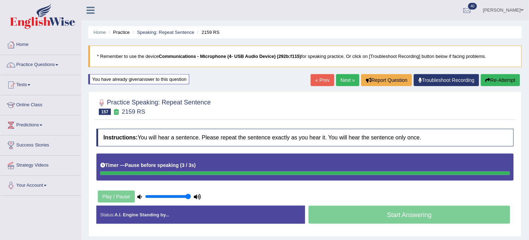
click at [499, 80] on button "Re-Attempt" at bounding box center [500, 80] width 39 height 12
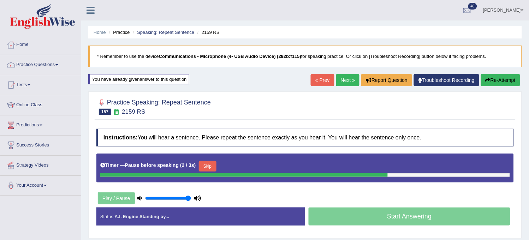
click at [489, 83] on button "Re-Attempt" at bounding box center [500, 80] width 39 height 12
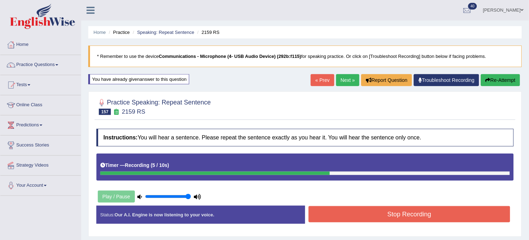
click at [428, 212] on button "Stop Recording" at bounding box center [408, 214] width 201 height 16
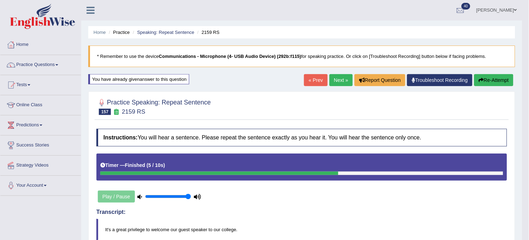
click at [342, 84] on link "Next »" at bounding box center [340, 80] width 23 height 12
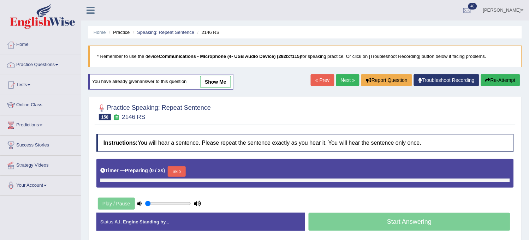
type input "1"
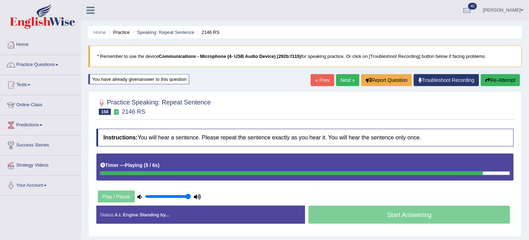
click at [498, 82] on button "Re-Attempt" at bounding box center [500, 80] width 39 height 12
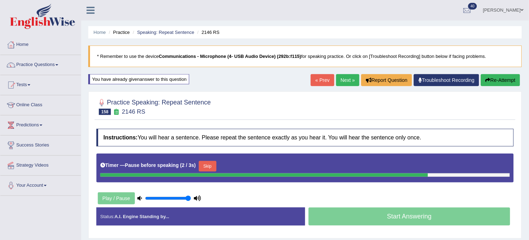
click at [498, 82] on button "Re-Attempt" at bounding box center [500, 80] width 39 height 12
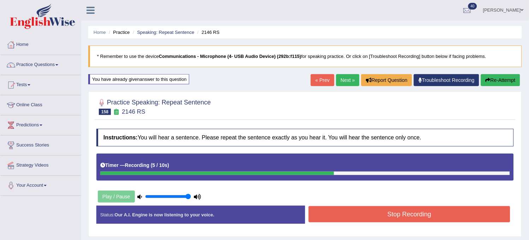
click at [431, 219] on button "Stop Recording" at bounding box center [408, 214] width 201 height 16
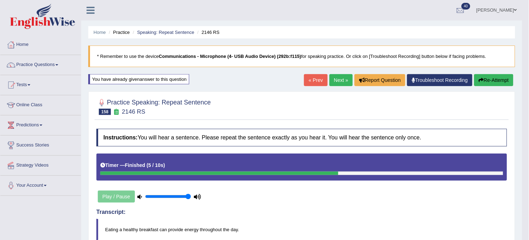
click at [336, 83] on link "Next »" at bounding box center [340, 80] width 23 height 12
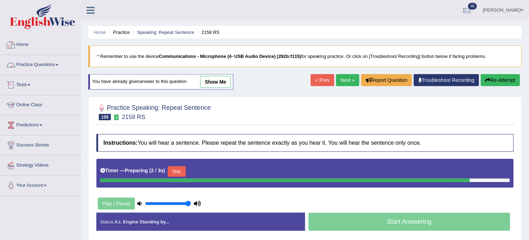
click at [61, 69] on link "Practice Questions" at bounding box center [40, 64] width 80 height 18
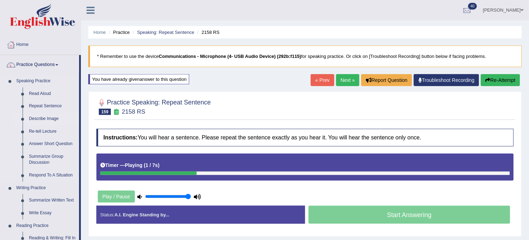
click at [52, 118] on link "Describe Image" at bounding box center [52, 119] width 53 height 13
